Goal: Task Accomplishment & Management: Use online tool/utility

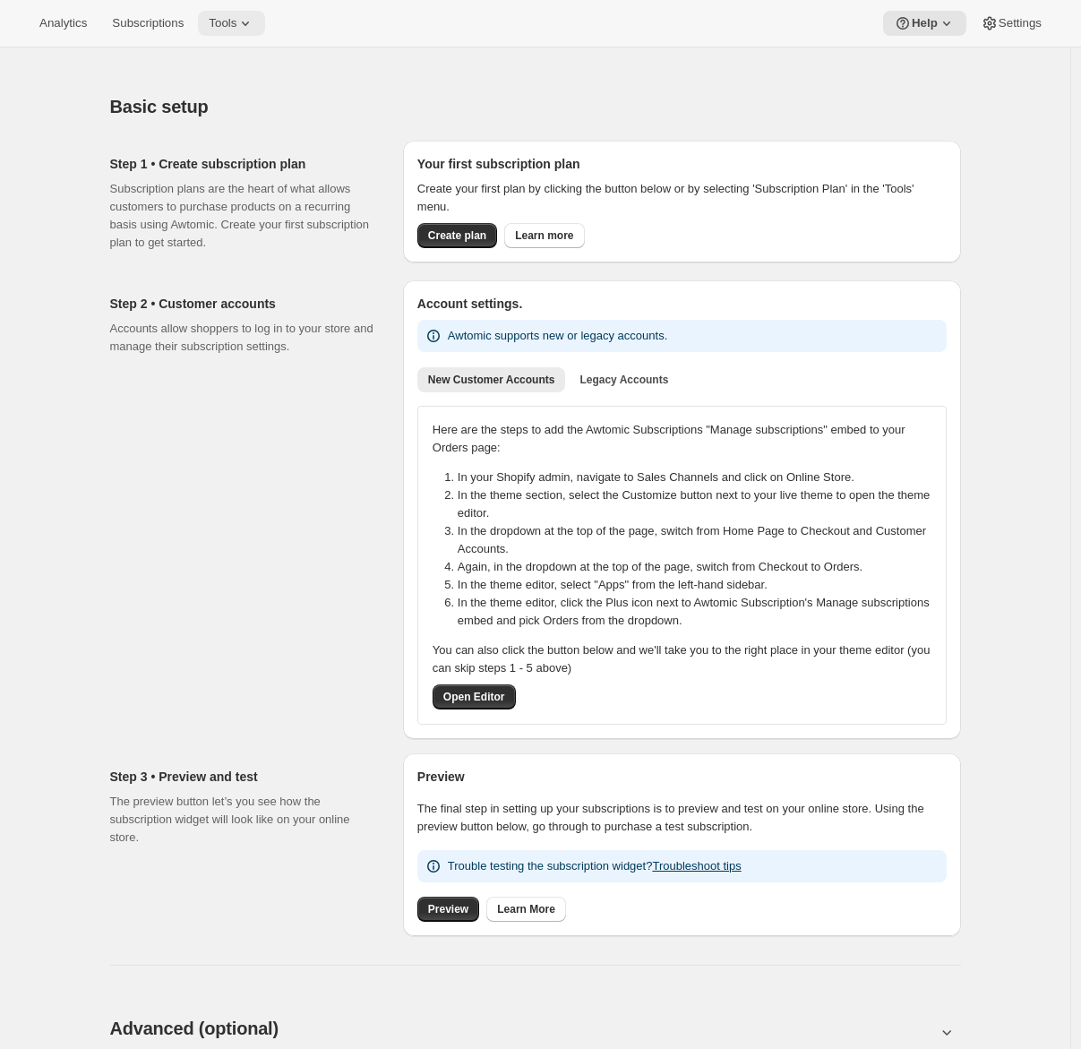
click at [235, 27] on span "Tools" at bounding box center [223, 23] width 28 height 14
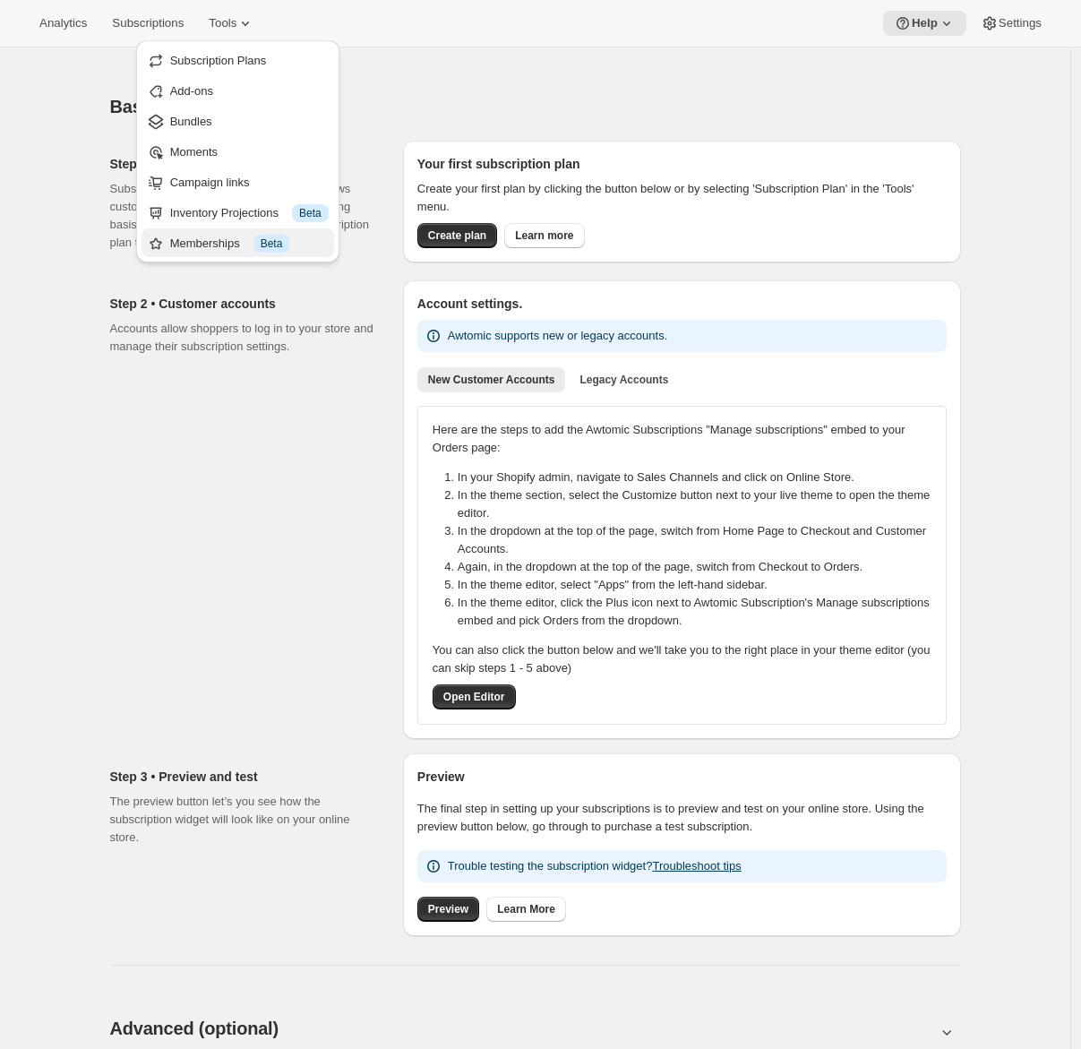
click at [198, 243] on div "Memberships Info Beta" at bounding box center [249, 244] width 159 height 18
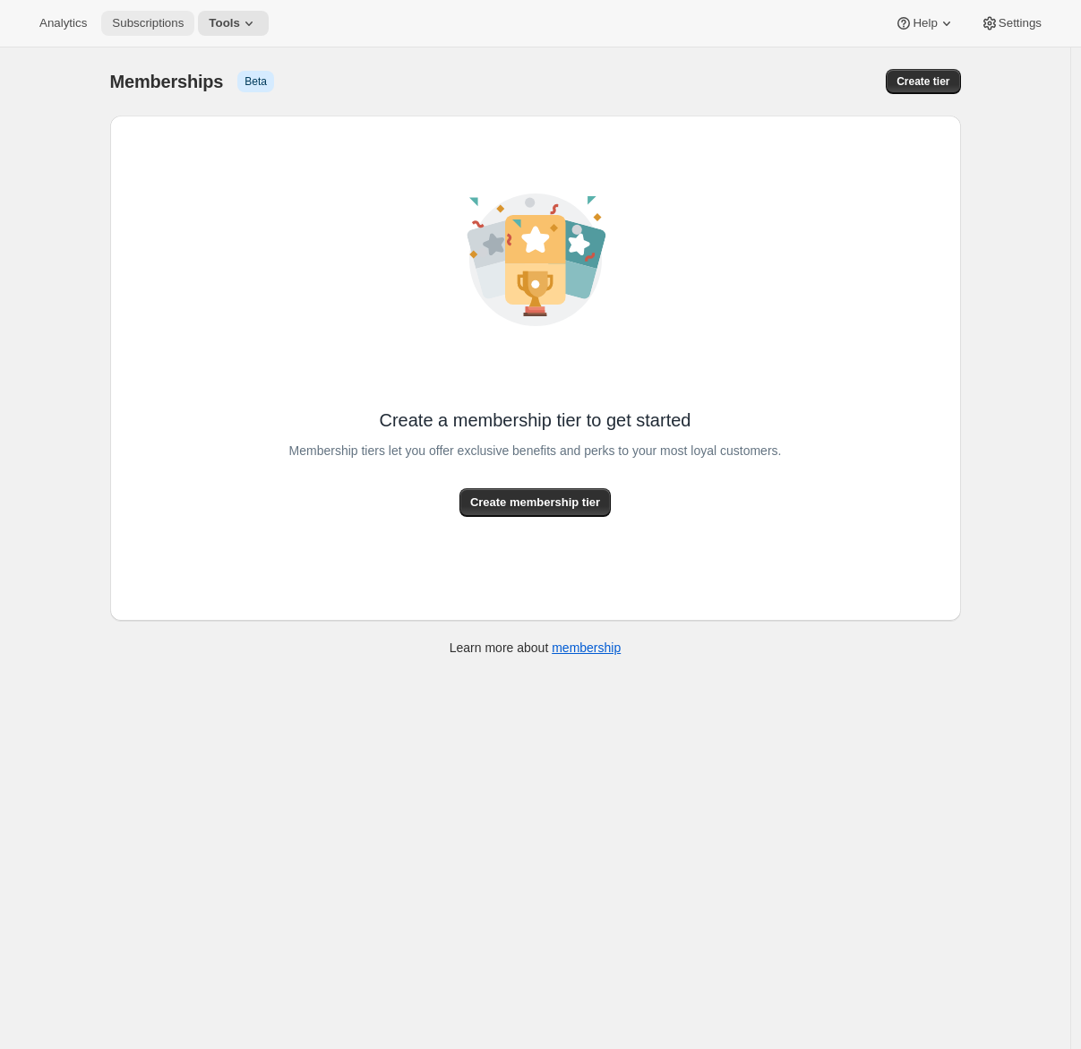
click at [162, 18] on span "Subscriptions" at bounding box center [148, 23] width 72 height 14
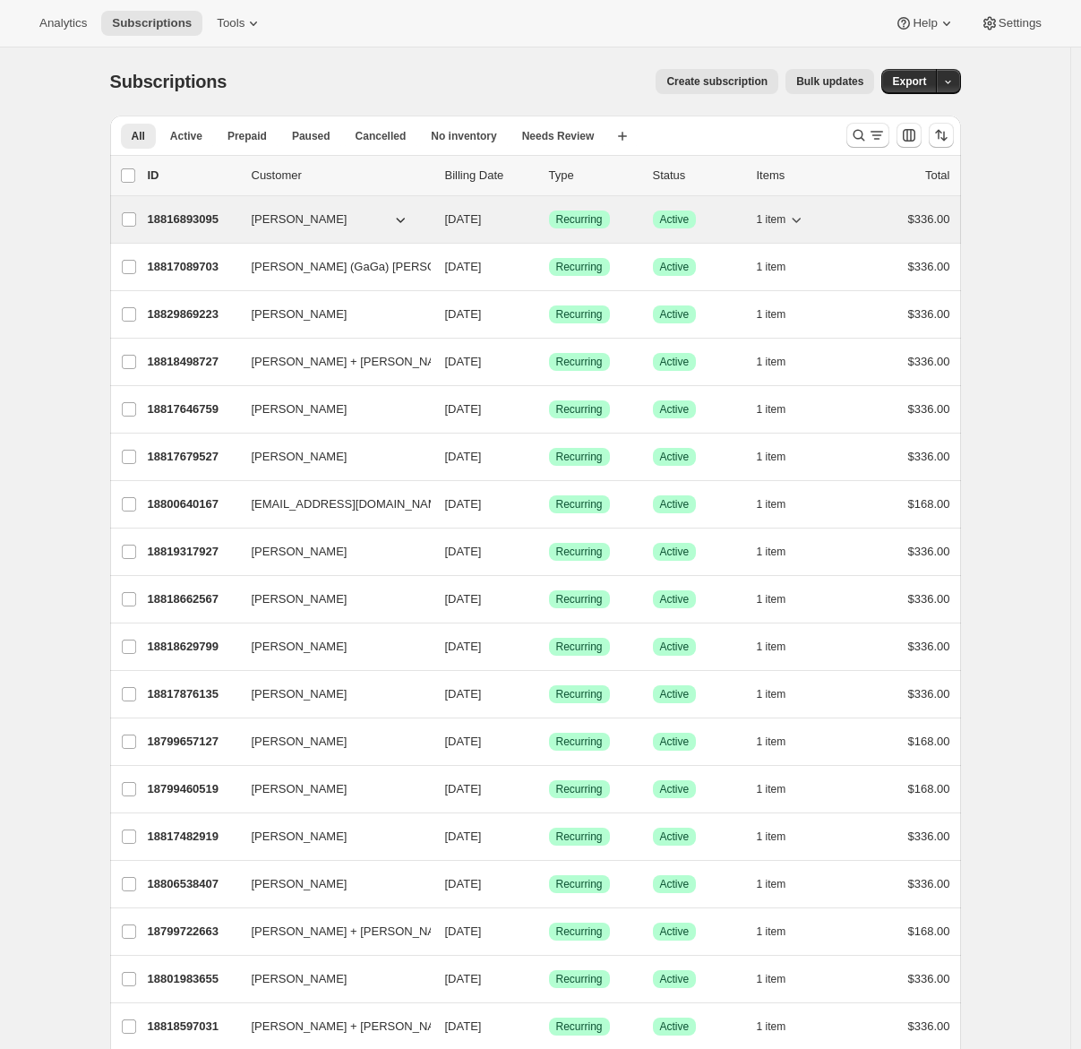
click at [194, 218] on p "18816893095" at bounding box center [193, 219] width 90 height 18
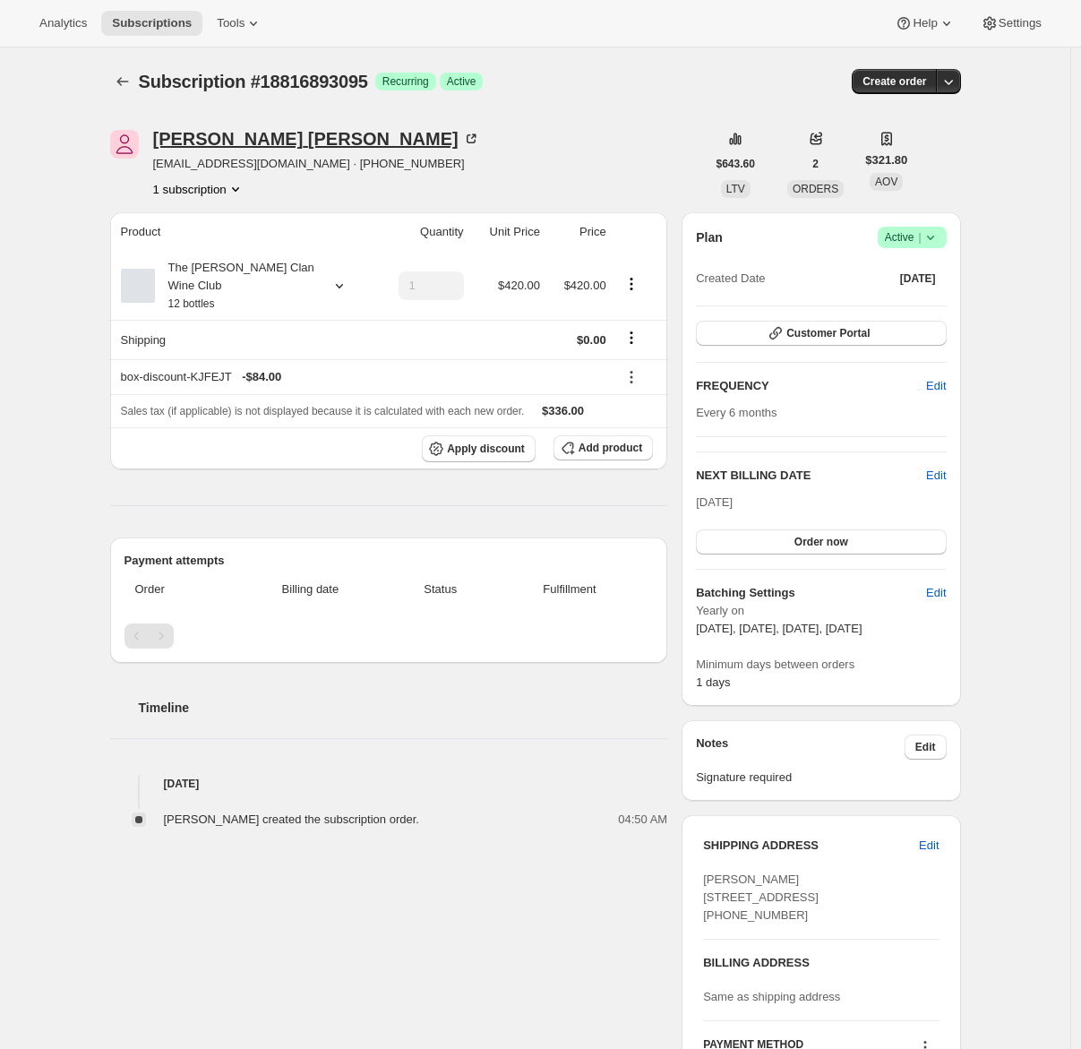
click at [244, 145] on div "[PERSON_NAME]" at bounding box center [316, 139] width 327 height 18
click at [262, 27] on icon at bounding box center [254, 23] width 18 height 18
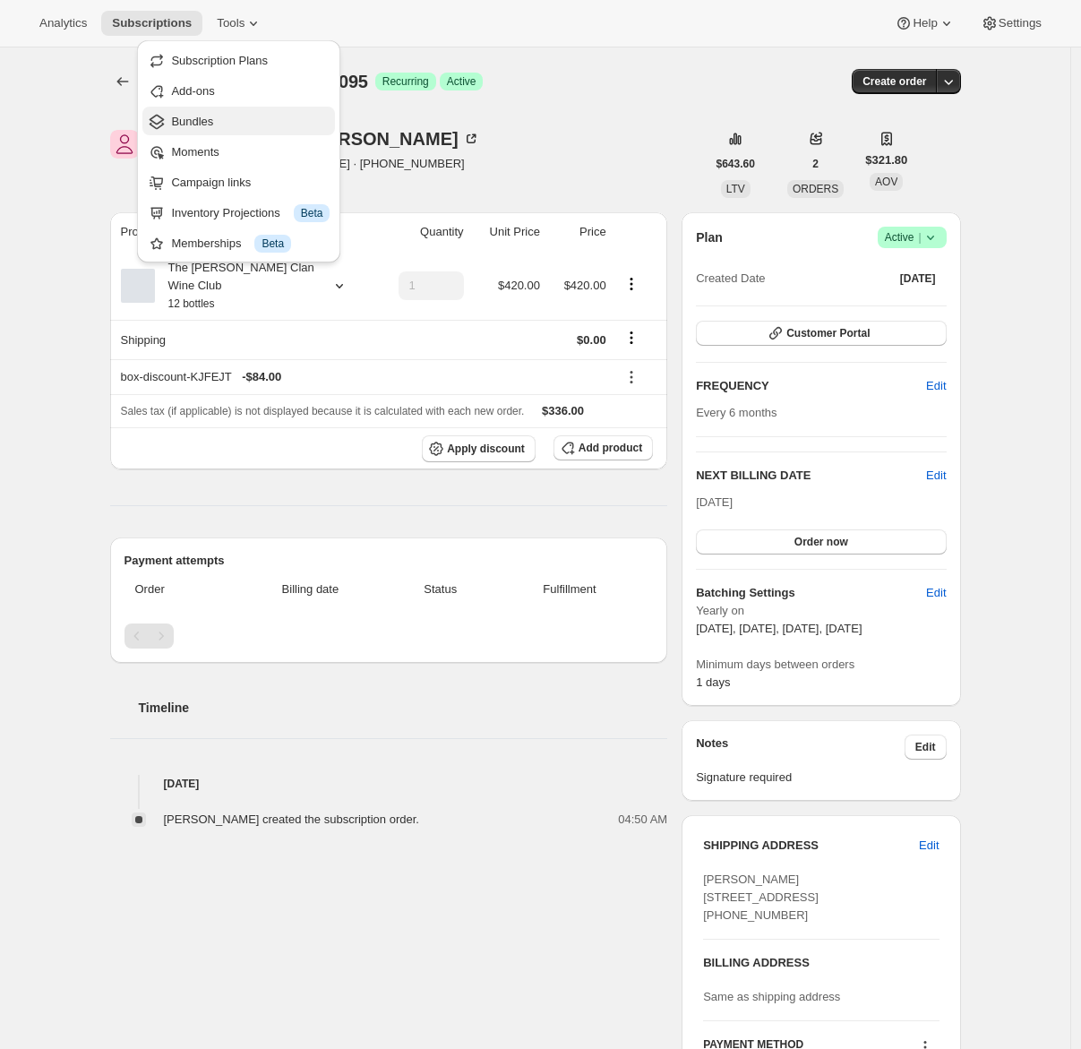
click at [204, 127] on span "Bundles" at bounding box center [192, 121] width 42 height 13
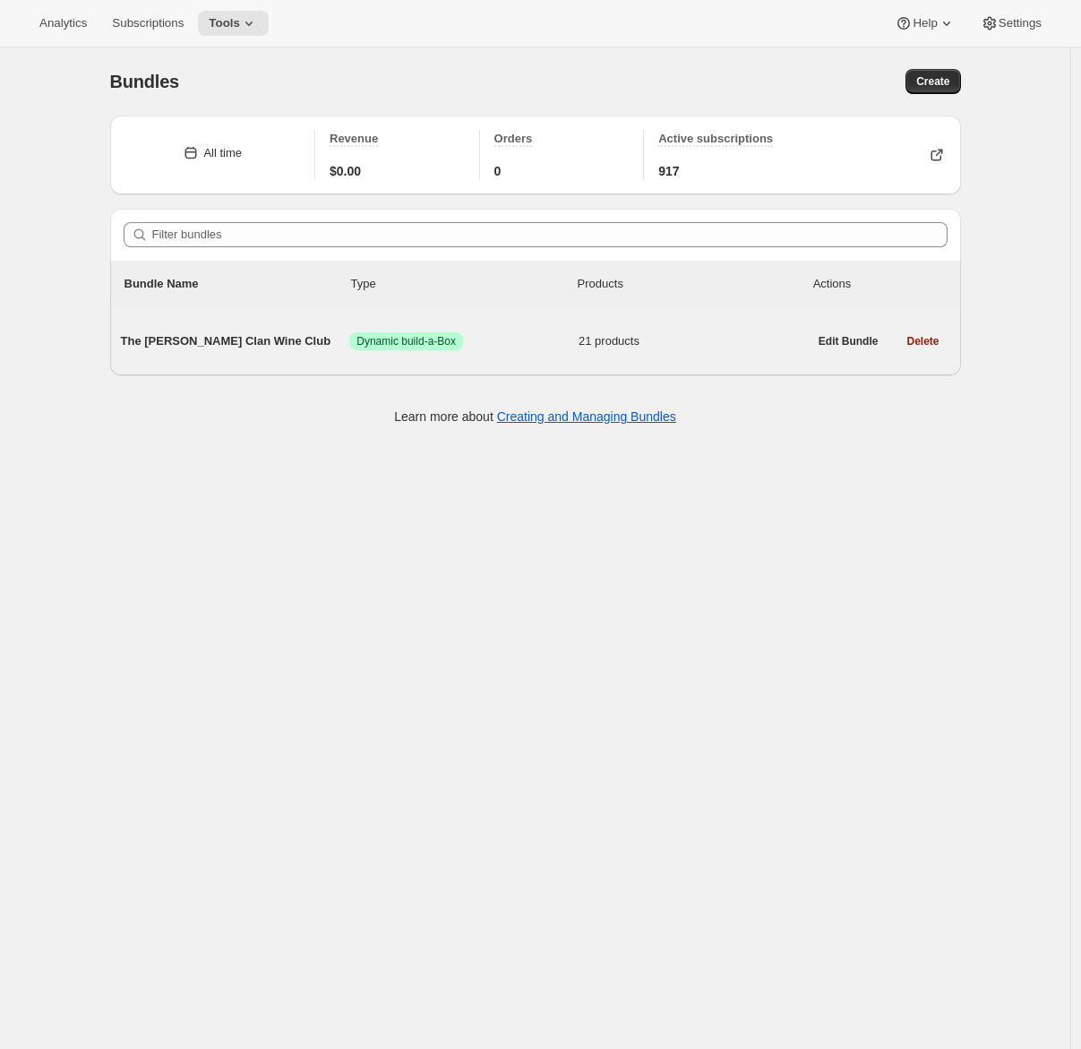
click at [246, 339] on span "The [PERSON_NAME] Clan Wine Club" at bounding box center [235, 341] width 229 height 18
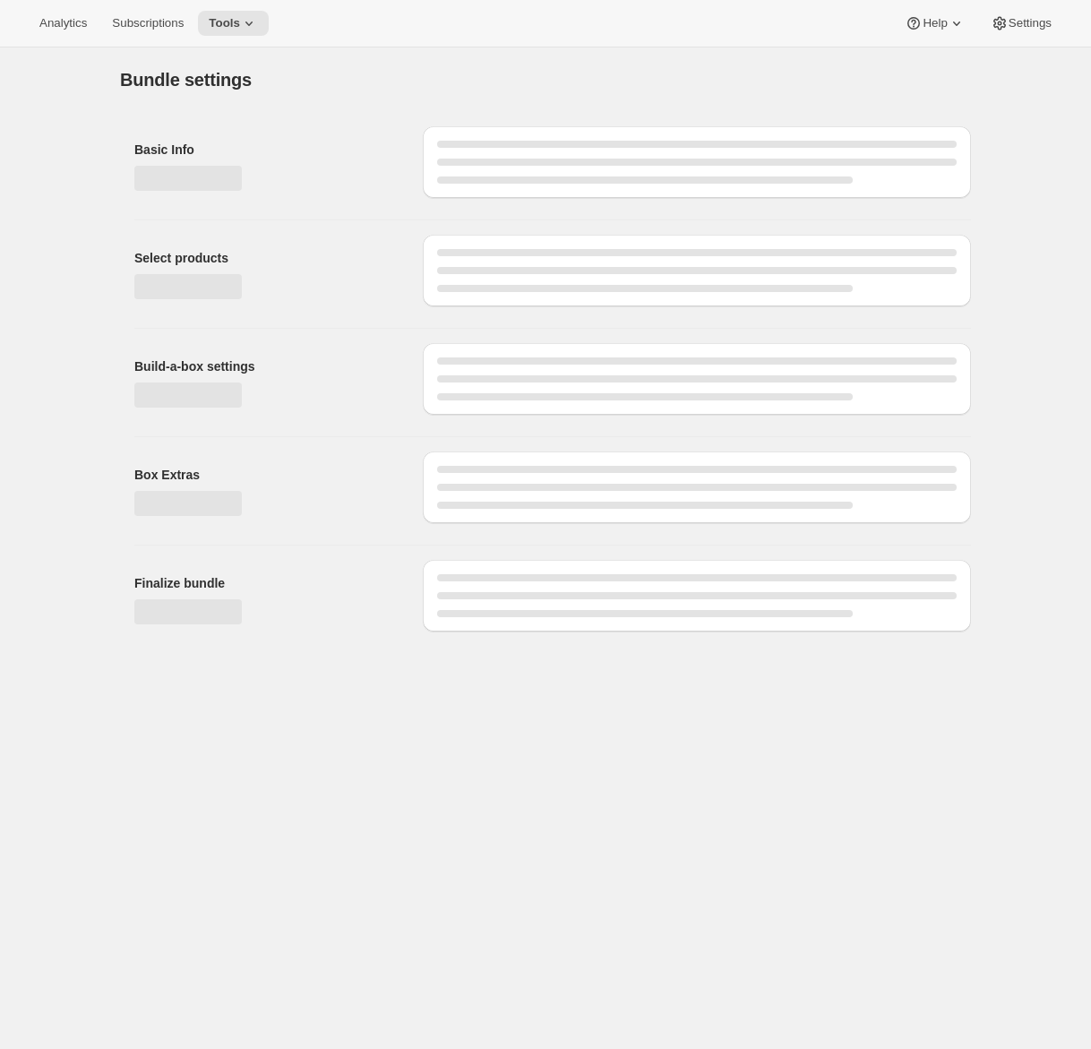
type input "The [PERSON_NAME] Clan Wine Club"
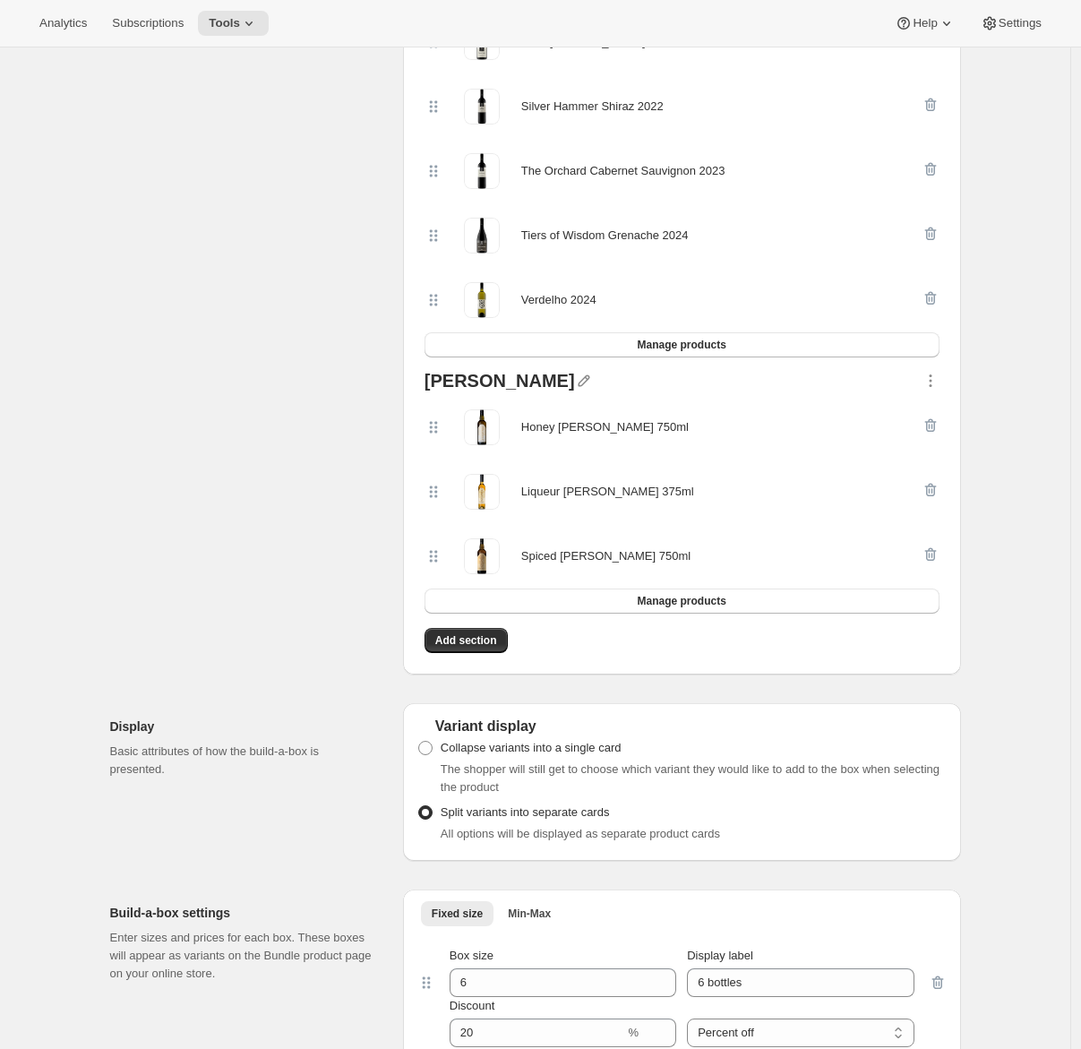
scroll to position [1967, 0]
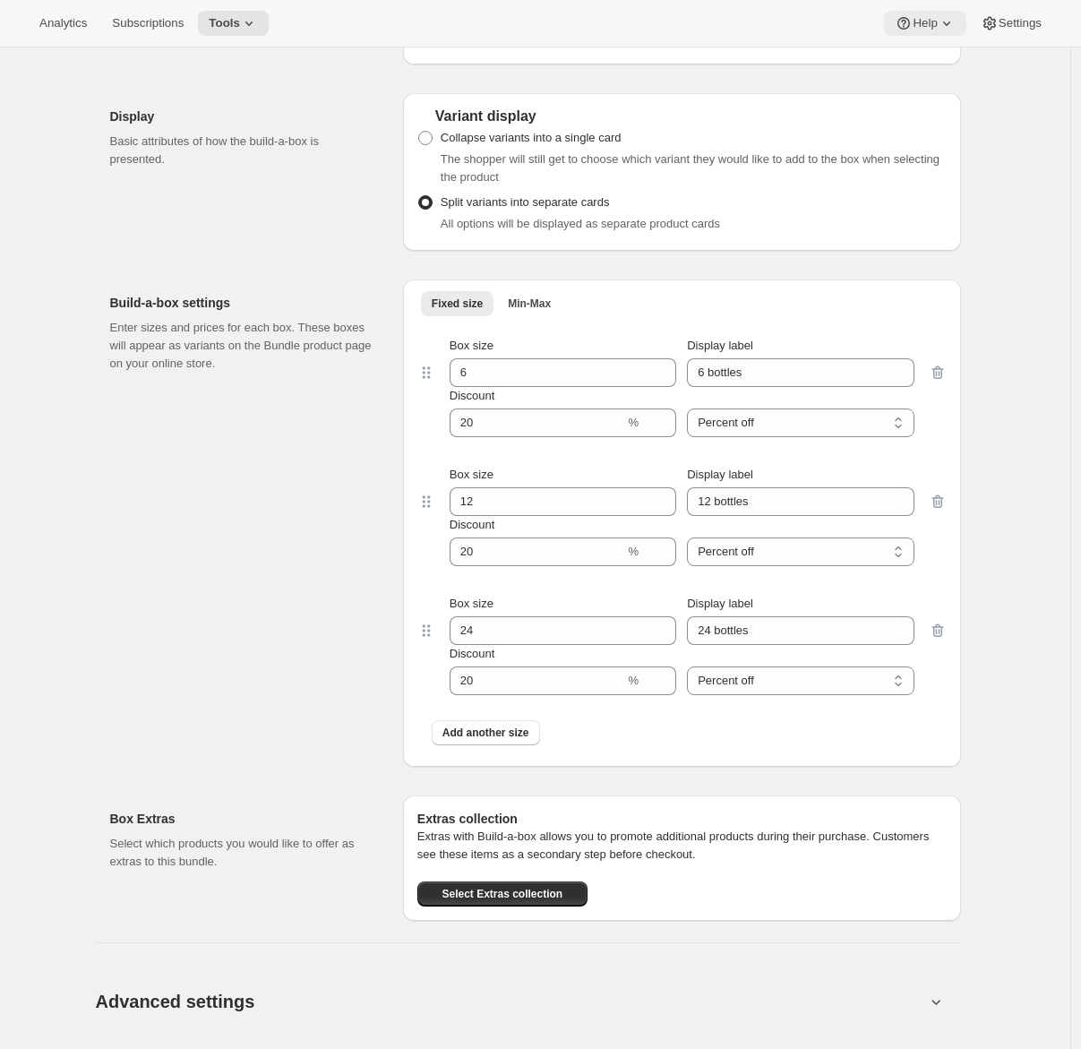
click at [914, 24] on span "Help" at bounding box center [925, 23] width 24 height 14
click at [901, 69] on button "Setup guide" at bounding box center [919, 60] width 73 height 29
